Goal: Task Accomplishment & Management: Complete application form

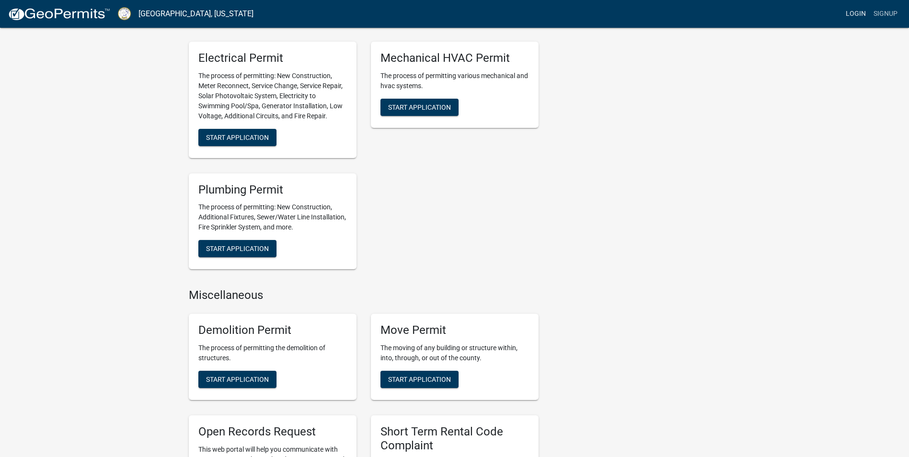
click at [842, 22] on link "Login" at bounding box center [856, 14] width 28 height 18
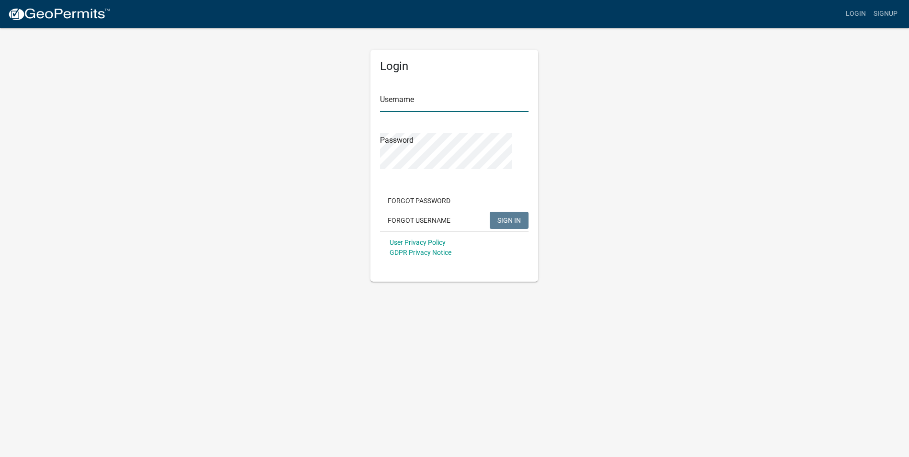
type input "sosplumbing1"
click at [497, 224] on span "SIGN IN" at bounding box center [508, 220] width 23 height 8
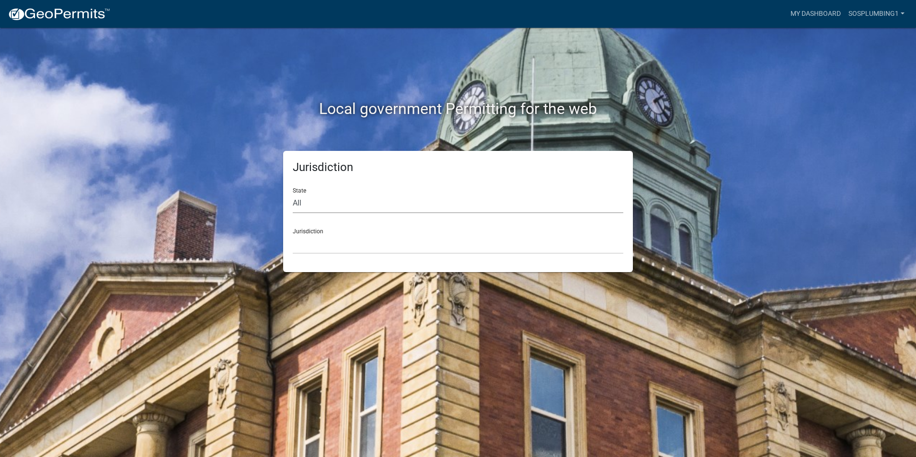
click at [351, 213] on select "All [US_STATE] [US_STATE] [US_STATE] [US_STATE] [US_STATE] [US_STATE] [US_STATE…" at bounding box center [458, 204] width 331 height 20
select select "[US_STATE]"
click at [301, 213] on select "All [US_STATE] [US_STATE] [US_STATE] [US_STATE] [US_STATE] [US_STATE] [US_STATE…" at bounding box center [458, 204] width 331 height 20
click at [356, 254] on select "[GEOGRAPHIC_DATA], [US_STATE][PERSON_NAME][GEOGRAPHIC_DATA], [US_STATE][PERSON_…" at bounding box center [458, 244] width 331 height 20
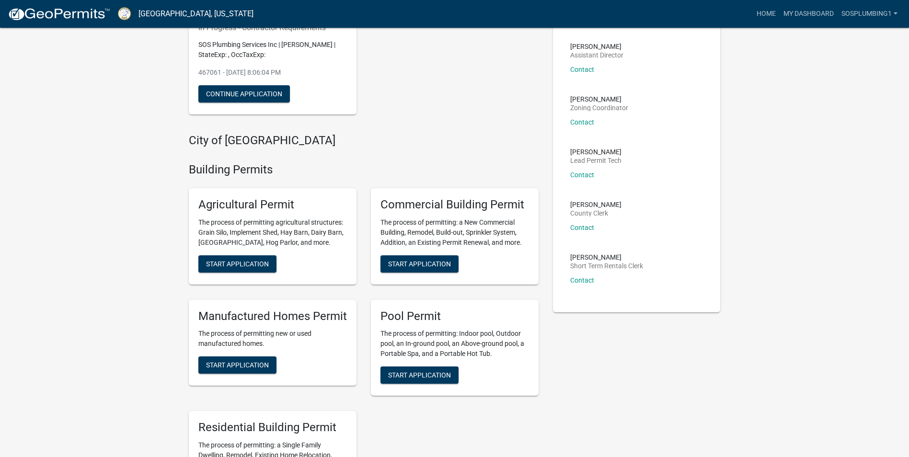
scroll to position [120, 0]
click at [280, 102] on button "Continue Application" at bounding box center [244, 93] width 92 height 17
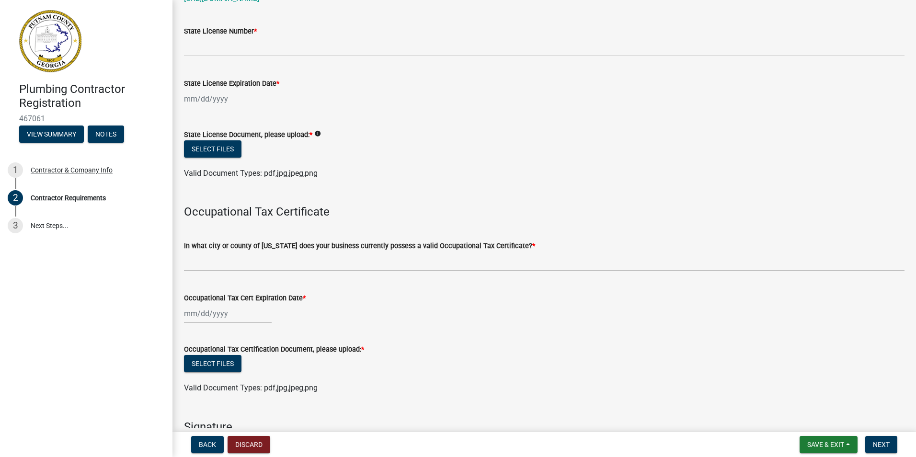
scroll to position [111, 0]
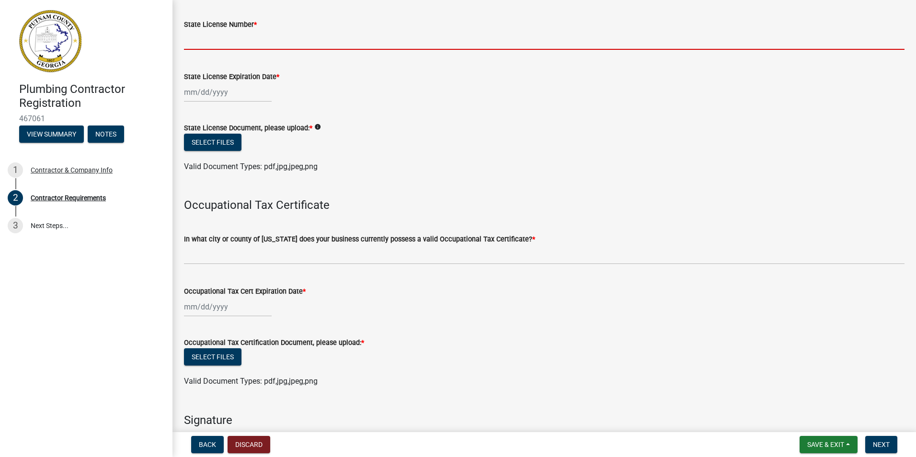
click at [322, 50] on input "State License Number *" at bounding box center [544, 40] width 721 height 20
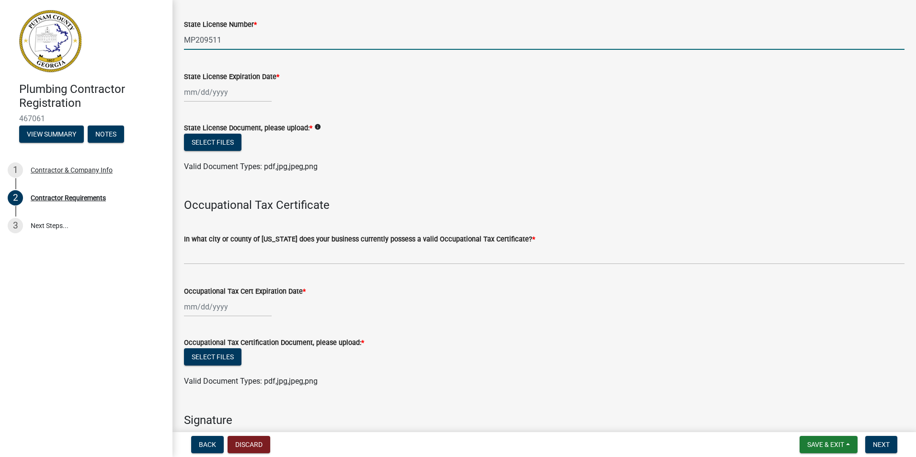
type input "MP209511"
click at [260, 102] on div at bounding box center [228, 92] width 88 height 20
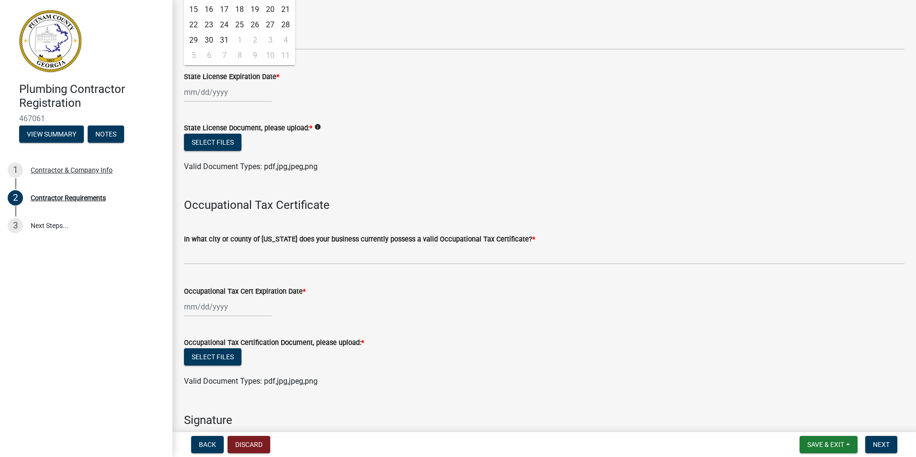
select select "2"
select select "2026"
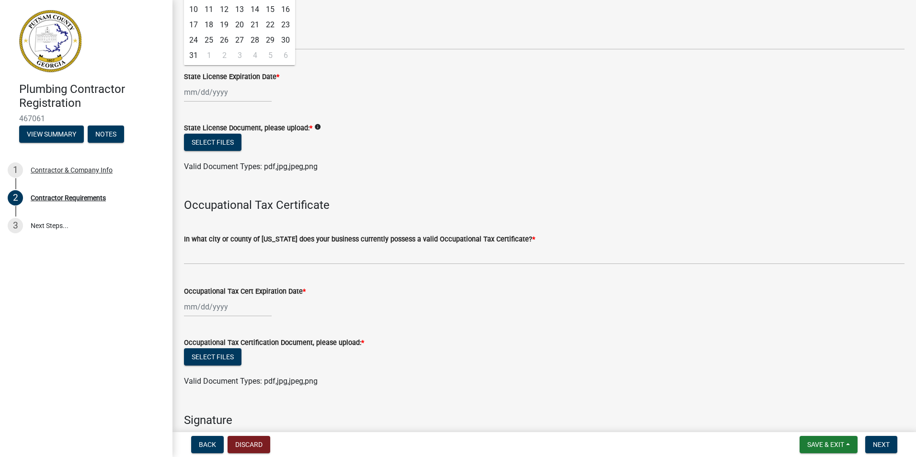
select select "11"
click at [201, 63] on div "30" at bounding box center [193, 55] width 15 height 15
type input "[DATE]"
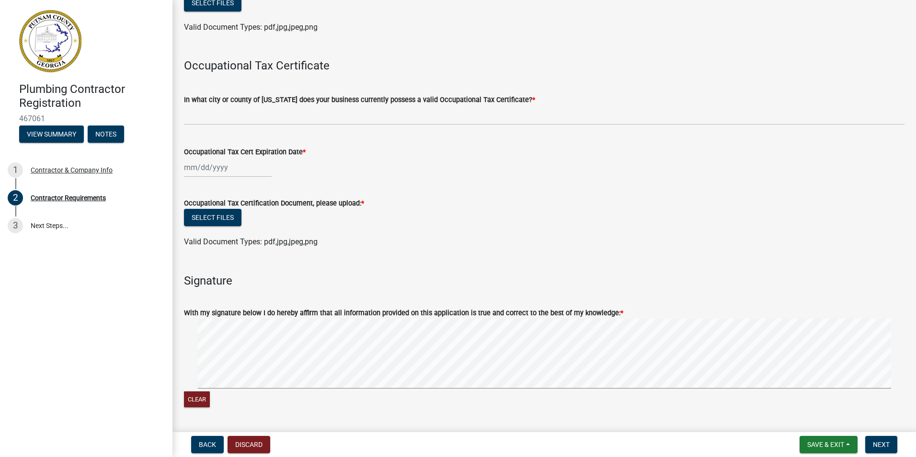
scroll to position [257, 0]
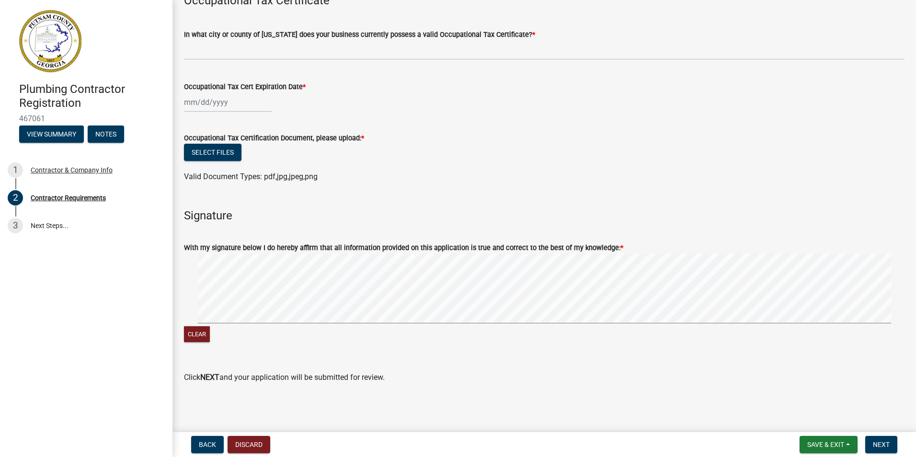
scroll to position [525, 0]
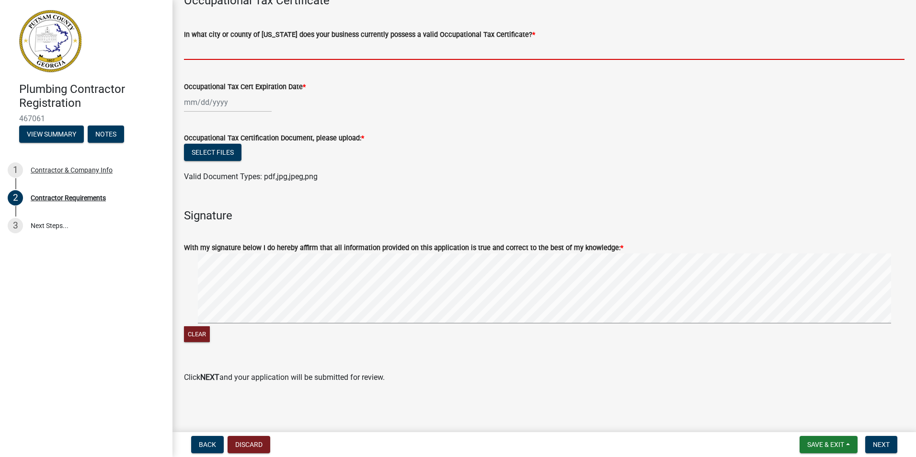
click at [244, 60] on input "In what city or county of [US_STATE] does your business currently possess a val…" at bounding box center [544, 50] width 721 height 20
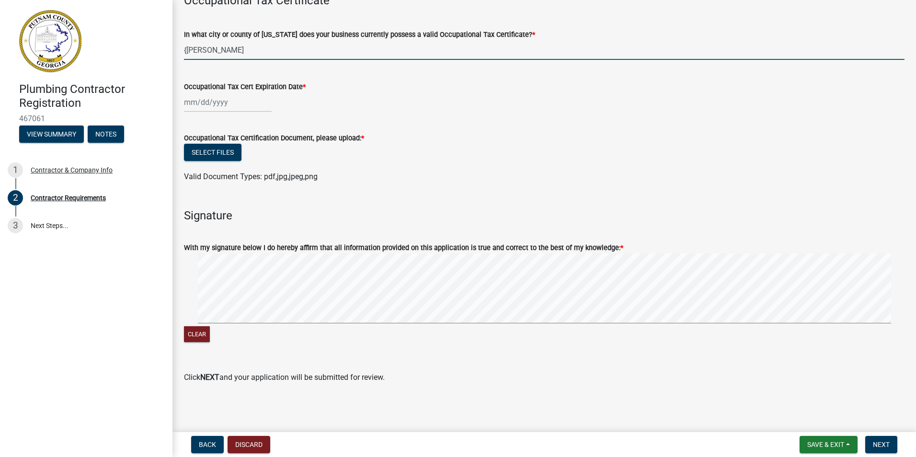
scroll to position [607, 0]
type input "{[PERSON_NAME]"
click at [234, 112] on div at bounding box center [228, 102] width 88 height 20
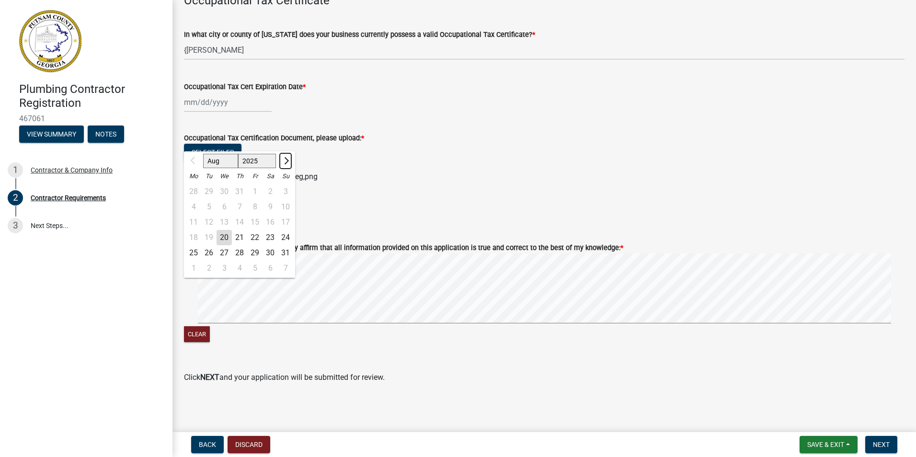
click at [289, 164] on span "Next month" at bounding box center [285, 160] width 7 height 7
click at [291, 169] on button "Next month" at bounding box center [285, 160] width 11 height 15
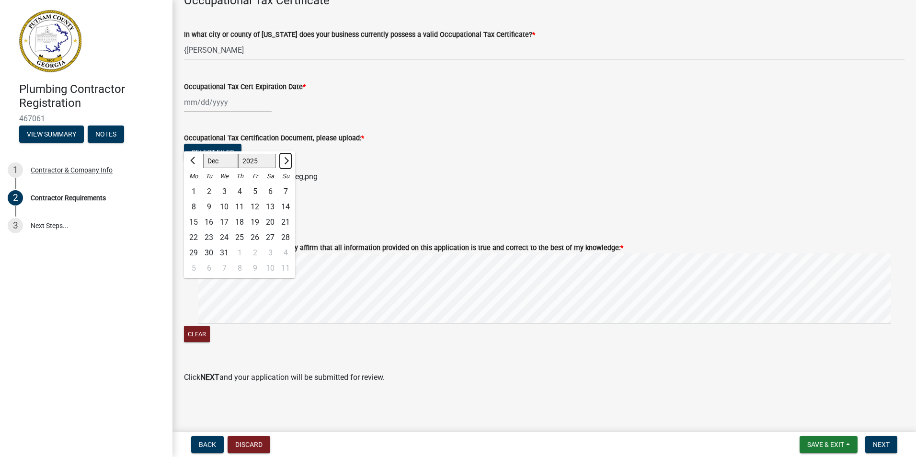
click at [289, 164] on span "Next month" at bounding box center [285, 160] width 7 height 7
select select "2"
select select "2026"
click at [289, 164] on span "Next month" at bounding box center [285, 160] width 7 height 7
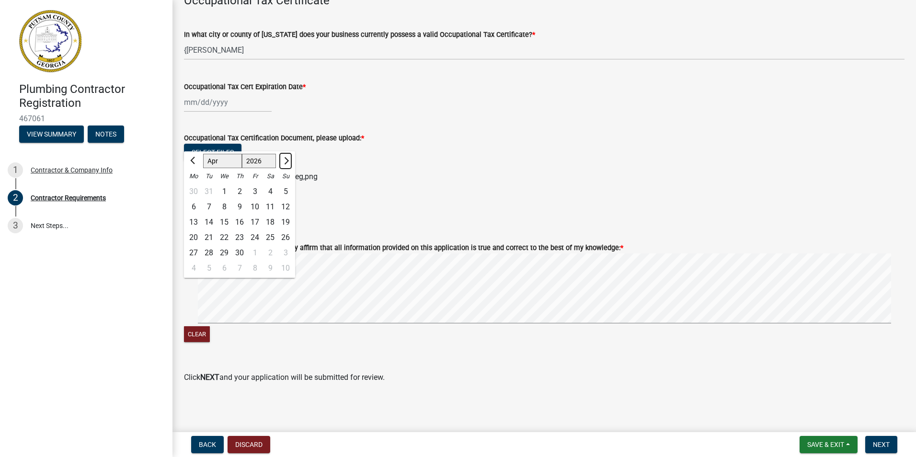
click at [289, 164] on span "Next month" at bounding box center [285, 160] width 7 height 7
select select "6"
click at [217, 261] on div "30" at bounding box center [208, 252] width 15 height 15
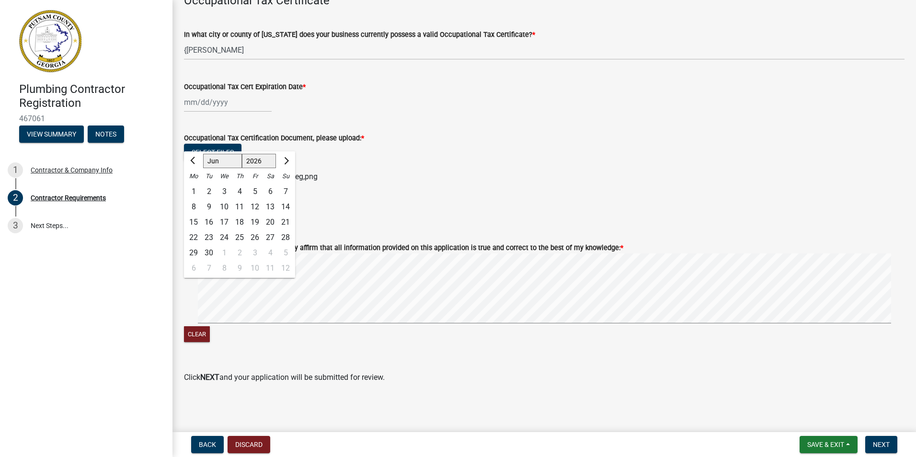
type input "[DATE]"
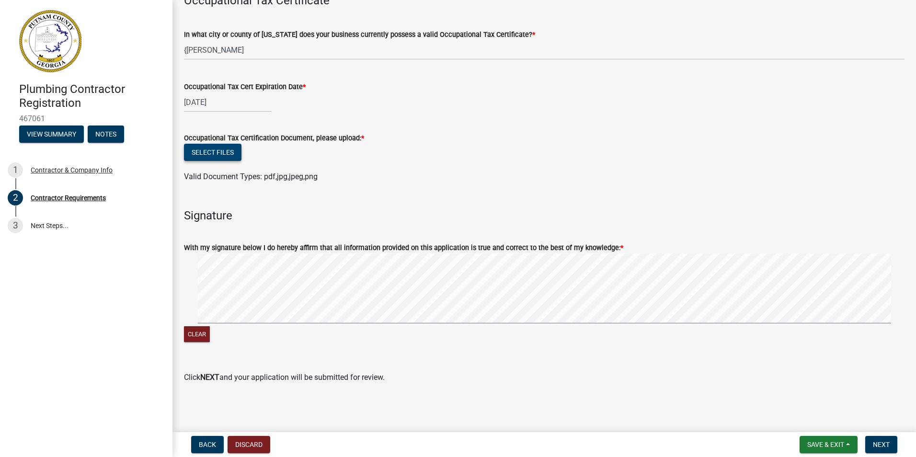
click at [241, 161] on button "Select files" at bounding box center [212, 152] width 57 height 17
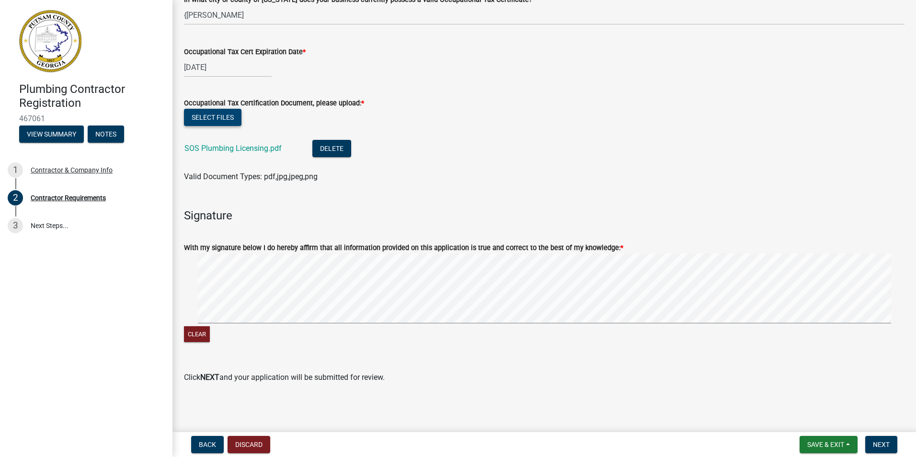
scroll to position [971, 0]
click at [266, 209] on h4 "Signature" at bounding box center [544, 216] width 721 height 14
click at [251, 209] on h4 "Signature" at bounding box center [544, 216] width 721 height 14
click at [210, 326] on button "Clear" at bounding box center [197, 334] width 26 height 16
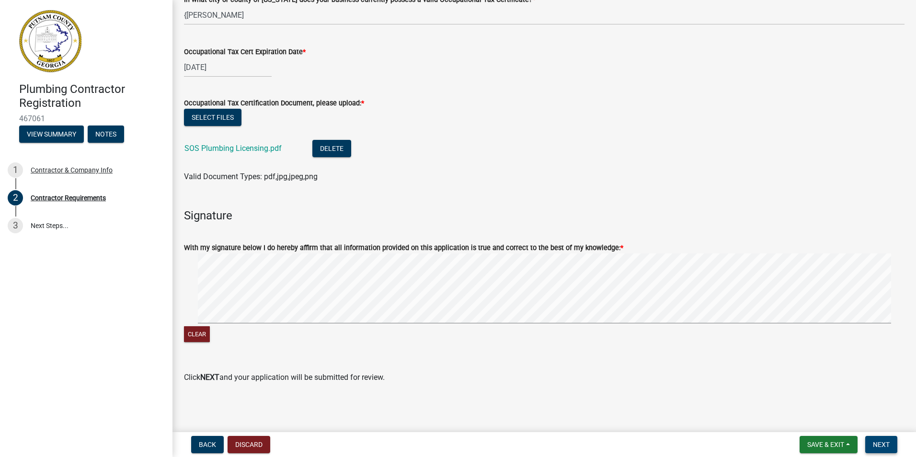
click at [873, 441] on span "Next" at bounding box center [881, 445] width 17 height 8
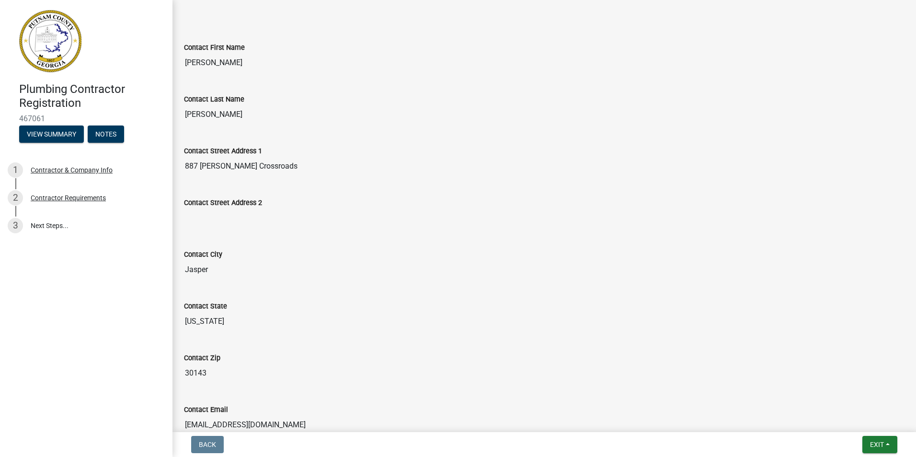
scroll to position [197, 0]
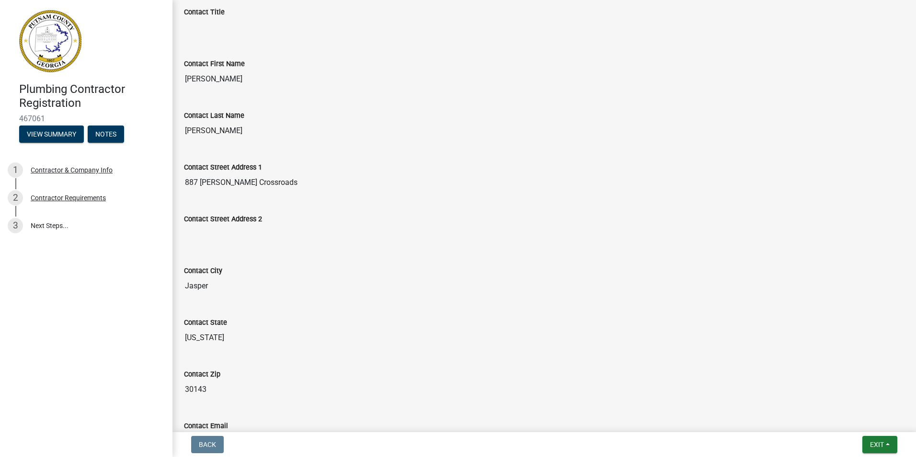
click at [242, 37] on input "Contact Title" at bounding box center [544, 27] width 721 height 19
click at [253, 37] on input "Contact Title" at bounding box center [544, 27] width 721 height 19
click at [249, 37] on input "Contact Title" at bounding box center [544, 27] width 721 height 19
click at [250, 37] on input "Contact Title" at bounding box center [544, 27] width 721 height 19
click at [274, 37] on input "Contact Title" at bounding box center [544, 27] width 721 height 19
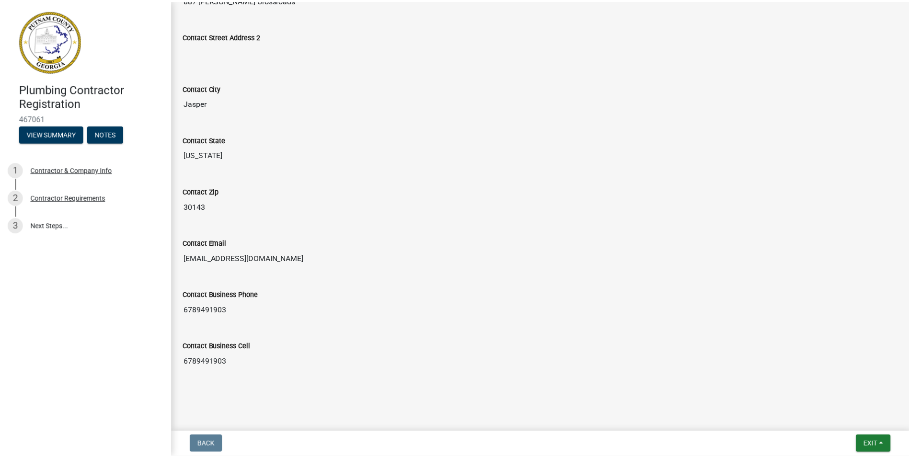
scroll to position [430, 0]
click at [870, 441] on span "Exit" at bounding box center [877, 445] width 14 height 8
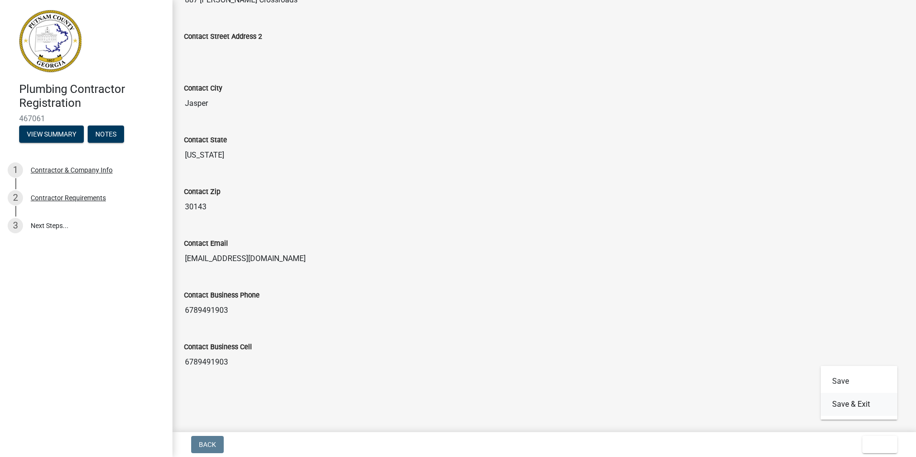
click at [821, 393] on button "Save & Exit" at bounding box center [859, 404] width 77 height 23
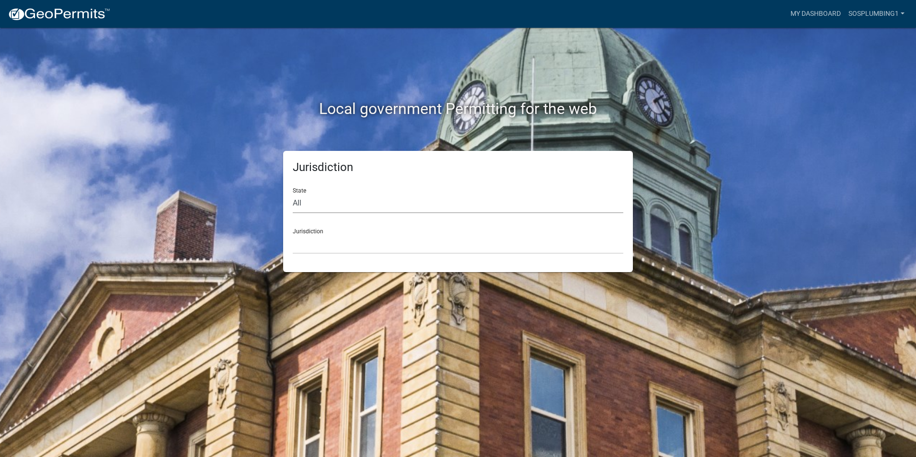
click at [333, 213] on select "All [US_STATE] [US_STATE] [US_STATE] [US_STATE] [US_STATE] [US_STATE] [US_STATE…" at bounding box center [458, 204] width 331 height 20
select select "[US_STATE]"
click at [301, 213] on select "All [US_STATE] [US_STATE] [US_STATE] [US_STATE] [US_STATE] [US_STATE] [US_STATE…" at bounding box center [458, 204] width 331 height 20
click at [381, 254] on select "[GEOGRAPHIC_DATA], [US_STATE][PERSON_NAME][GEOGRAPHIC_DATA], [US_STATE][PERSON_…" at bounding box center [458, 244] width 331 height 20
click at [734, 230] on div "Local government Permitting for the web Jurisdiction State All [US_STATE] [US_S…" at bounding box center [458, 228] width 916 height 457
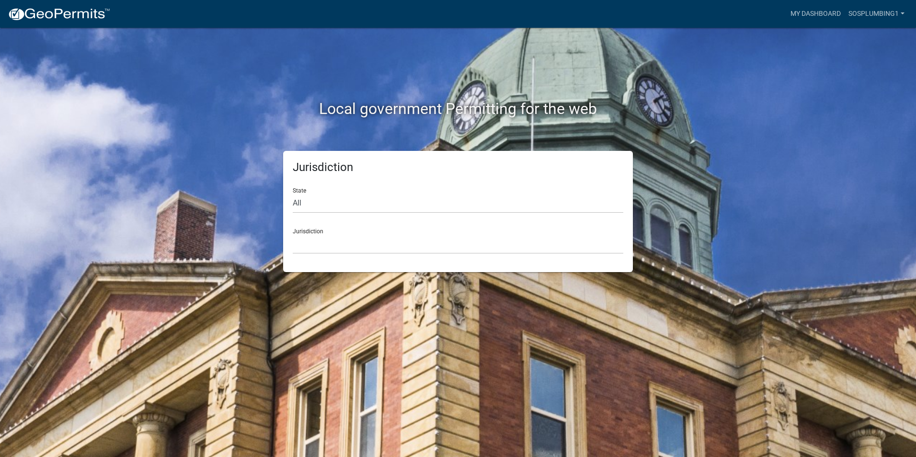
click at [739, 129] on div "Local government Permitting for the web Jurisdiction State All [US_STATE] [US_S…" at bounding box center [458, 228] width 916 height 457
click at [787, 12] on link "My Dashboard" at bounding box center [816, 14] width 58 height 18
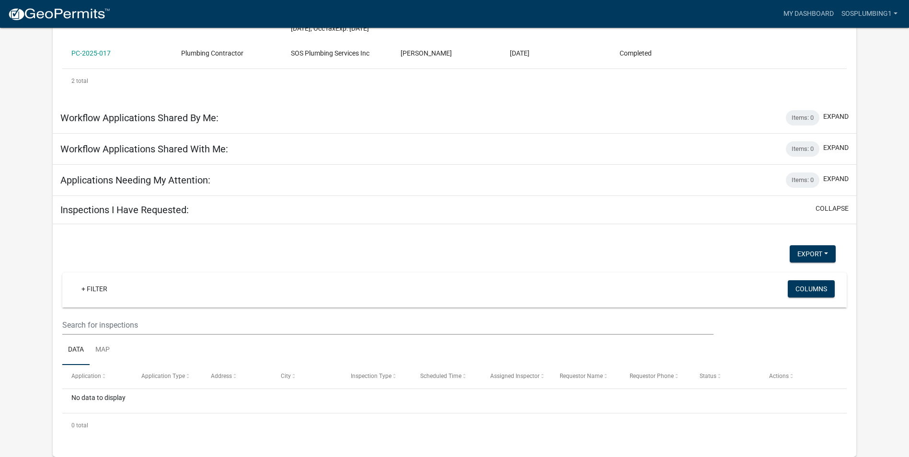
click at [859, 314] on div "My Workflow Applications: collapse + Filter Columns Data Map Application Number…" at bounding box center [455, 144] width 818 height 625
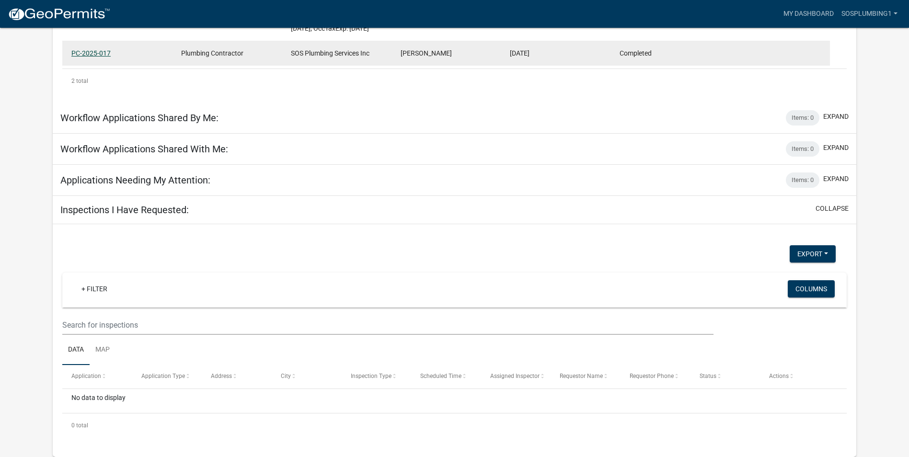
click at [111, 57] on link "PC-2025-017" at bounding box center [90, 53] width 39 height 8
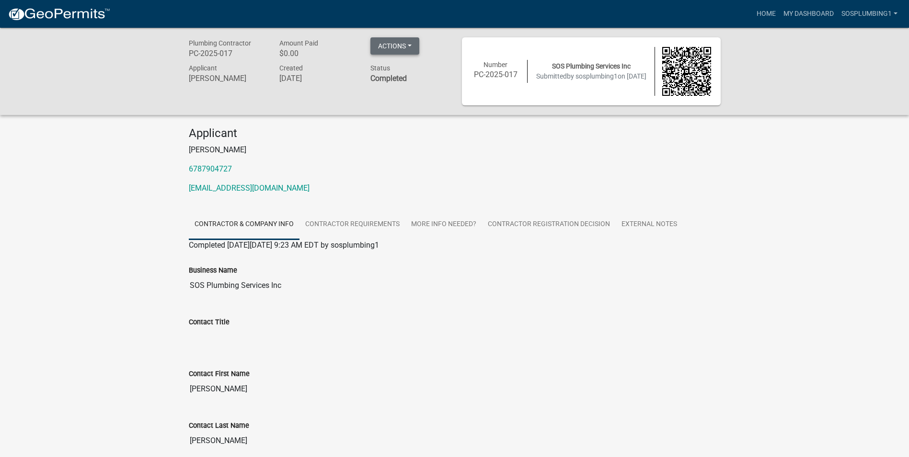
click at [416, 55] on button "Actions" at bounding box center [394, 45] width 49 height 17
click at [452, 140] on h4 "Applicant" at bounding box center [455, 133] width 532 height 14
click at [780, 23] on link "My Dashboard" at bounding box center [809, 14] width 58 height 18
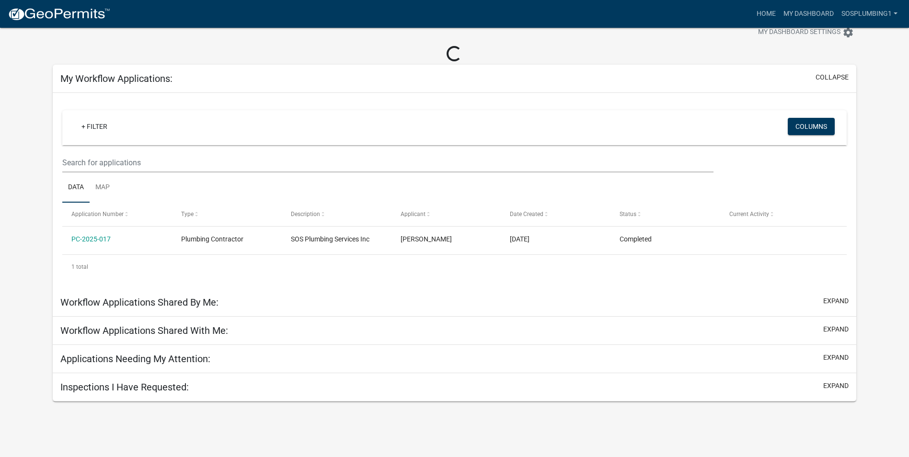
scroll to position [274, 0]
